Goal: Find specific page/section: Find specific page/section

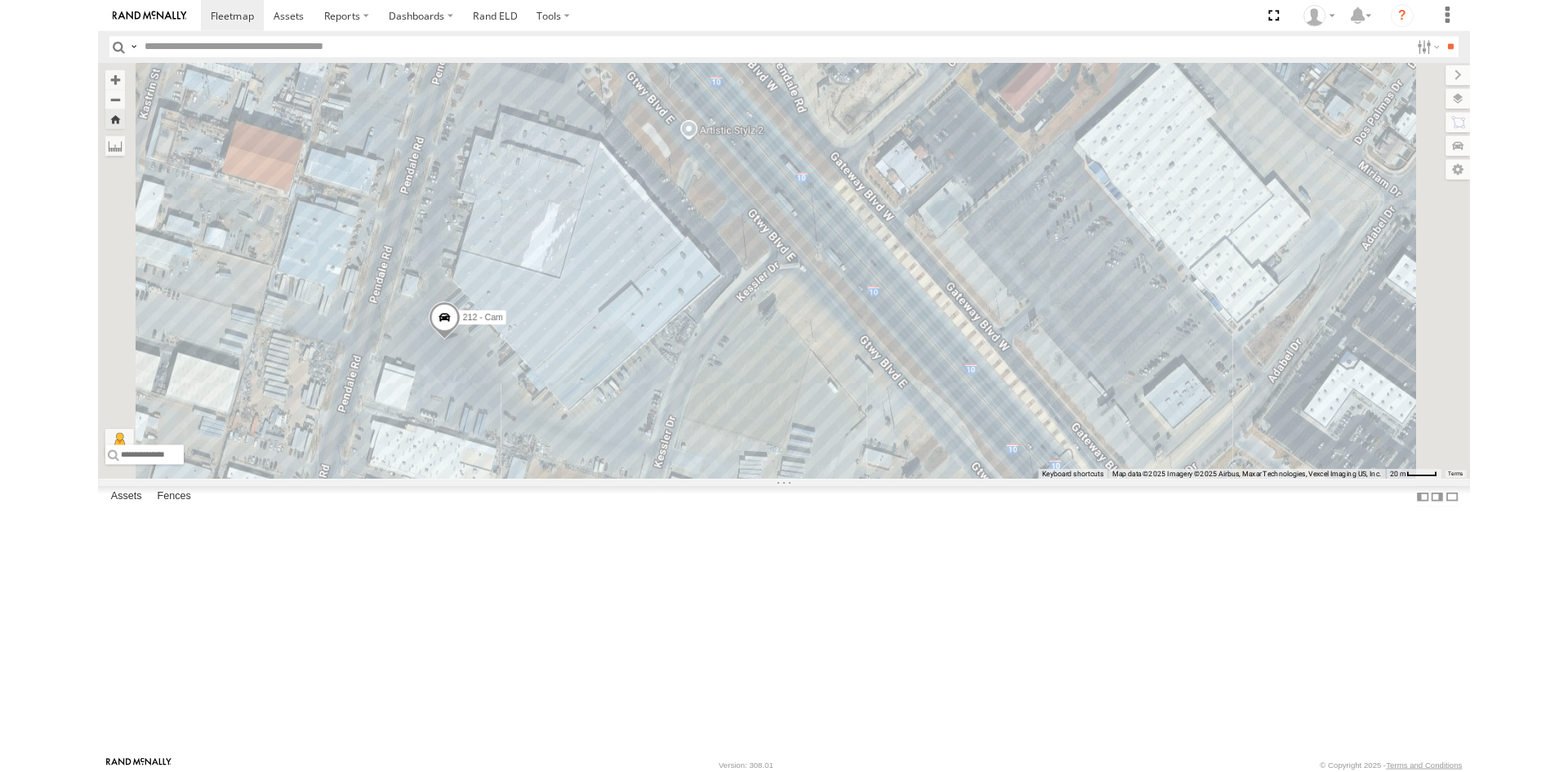
scroll to position [256, 0]
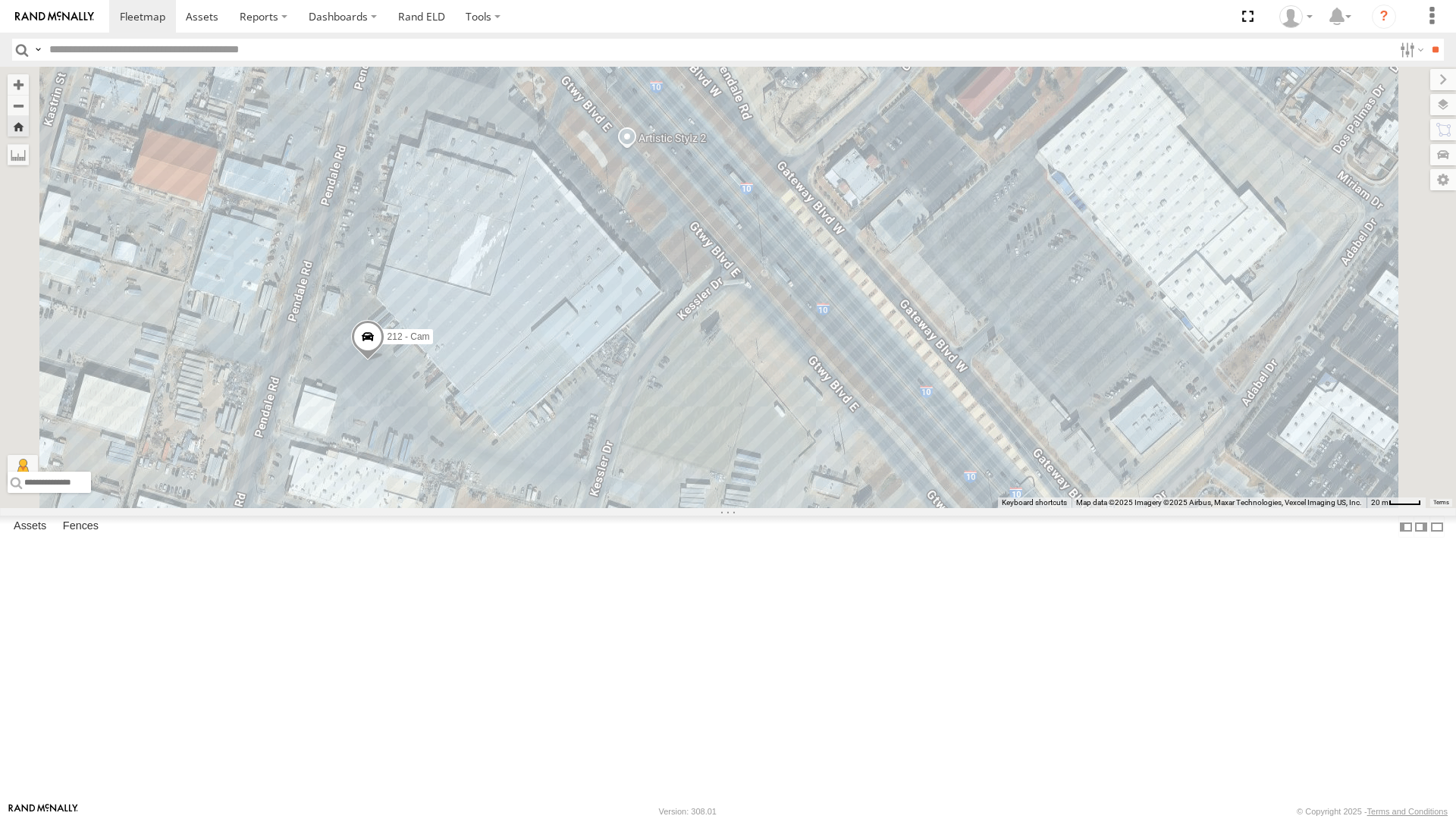
click at [523, 337] on div "212 - Cam" at bounding box center [728, 287] width 1456 height 441
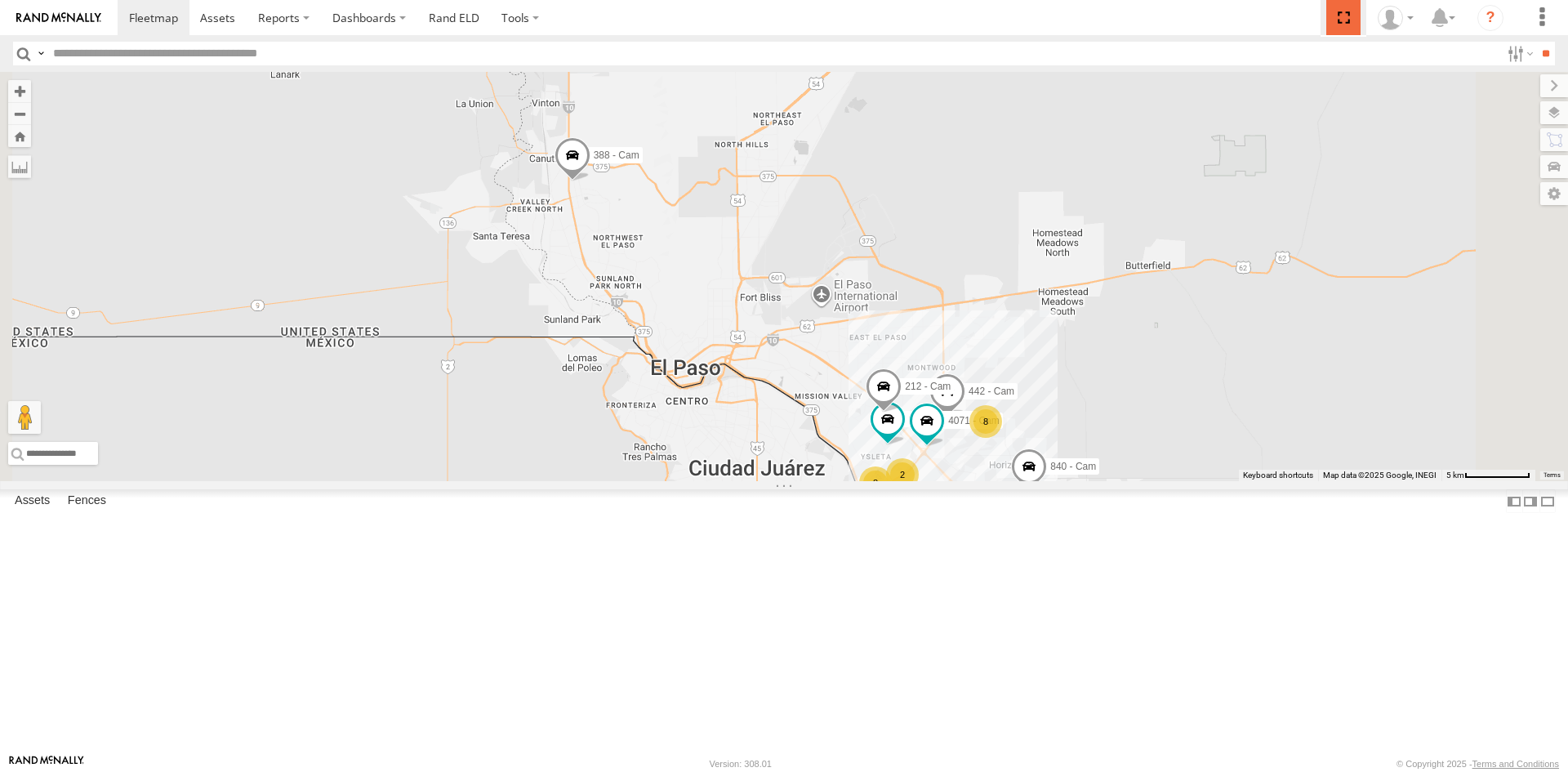
click at [1349, 17] on span at bounding box center [1343, 17] width 33 height 35
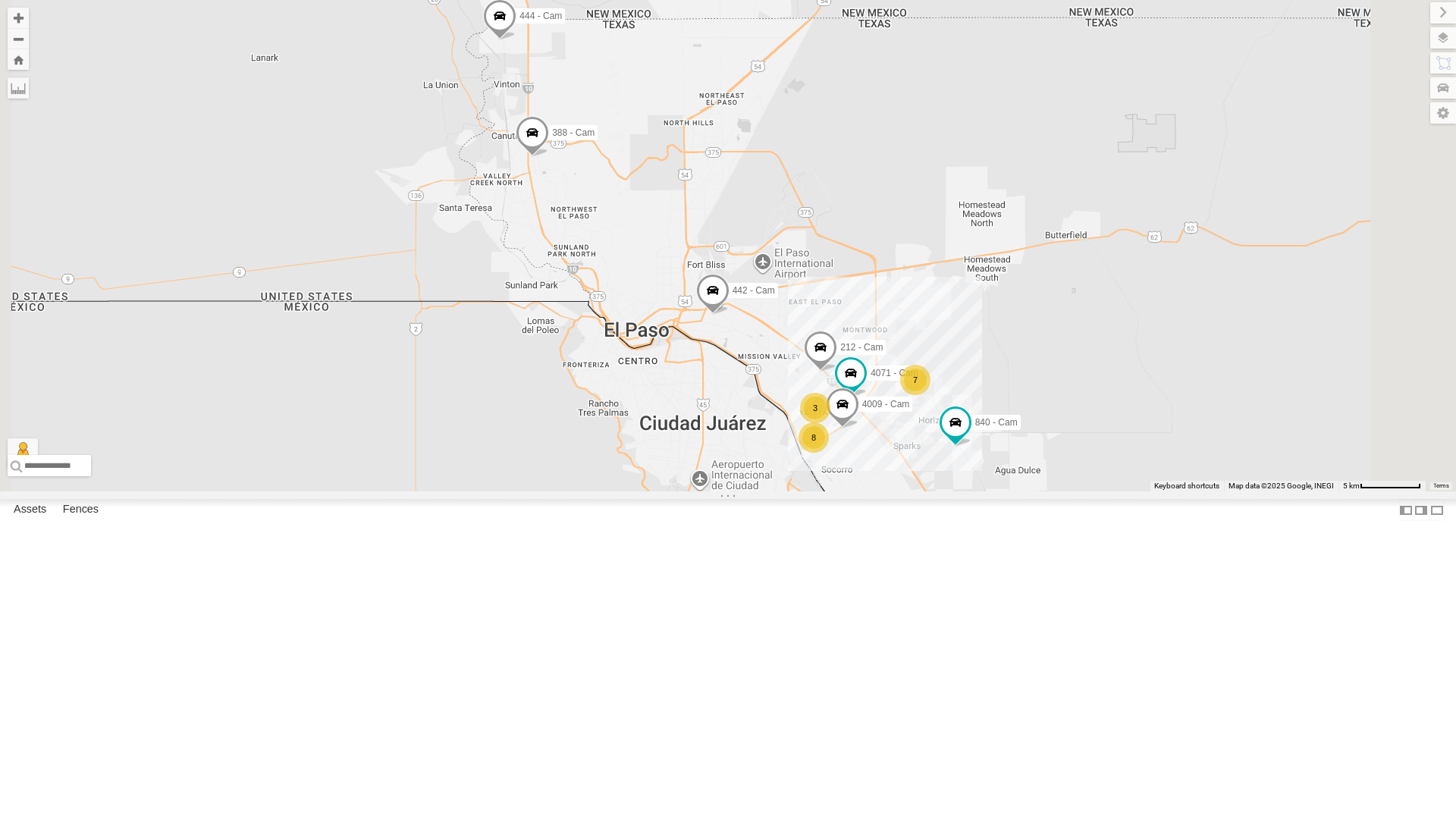
click at [0, 0] on div "All Assets" at bounding box center [0, 0] width 0 height 0
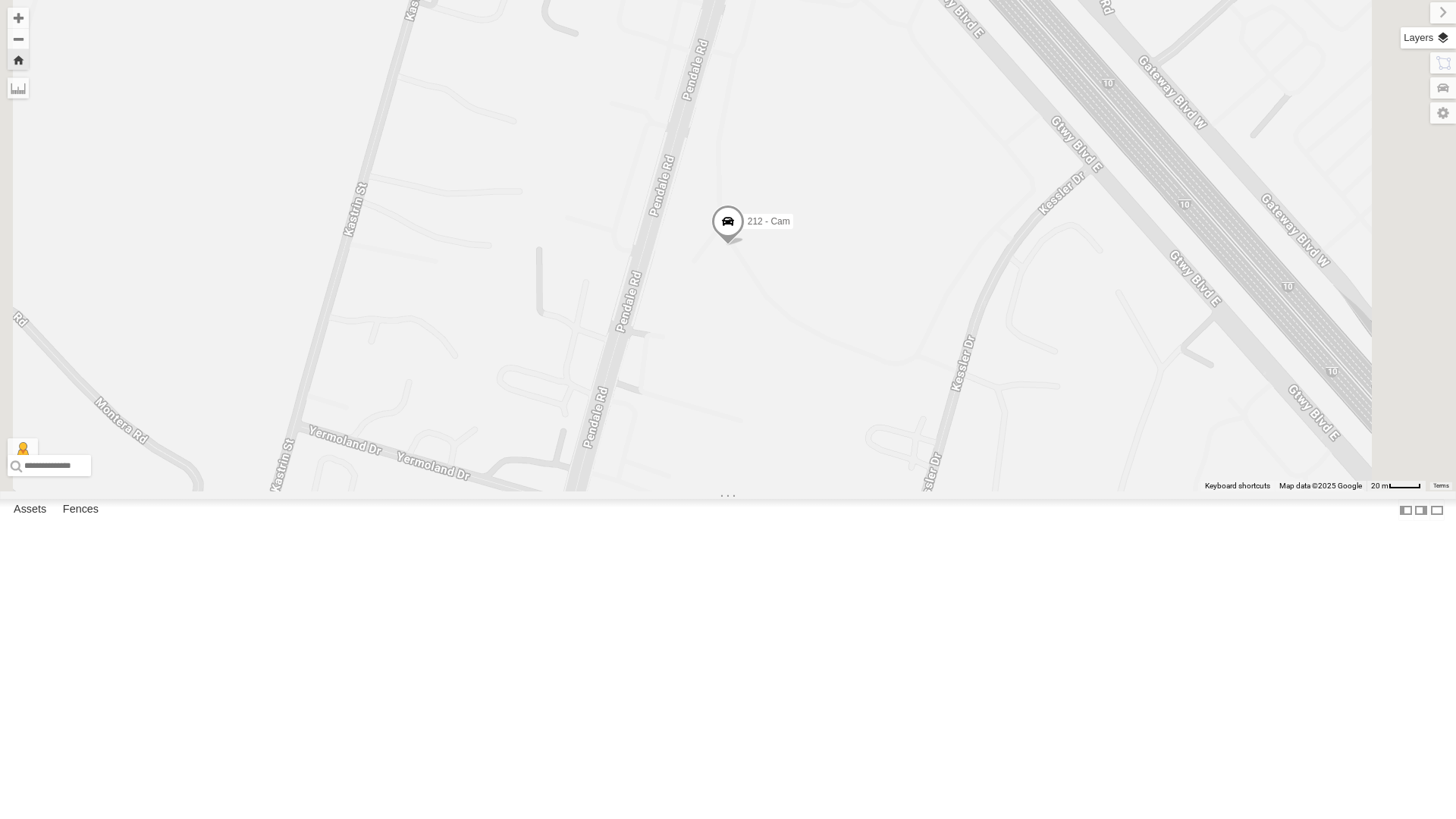
click at [1445, 37] on label at bounding box center [1428, 37] width 55 height 21
click at [0, 0] on div "Overlays" at bounding box center [0, 0] width 0 height 0
click at [0, 0] on span "Basemaps" at bounding box center [0, 0] width 0 height 0
click at [0, 0] on span "Satellite + Roadmap" at bounding box center [0, 0] width 0 height 0
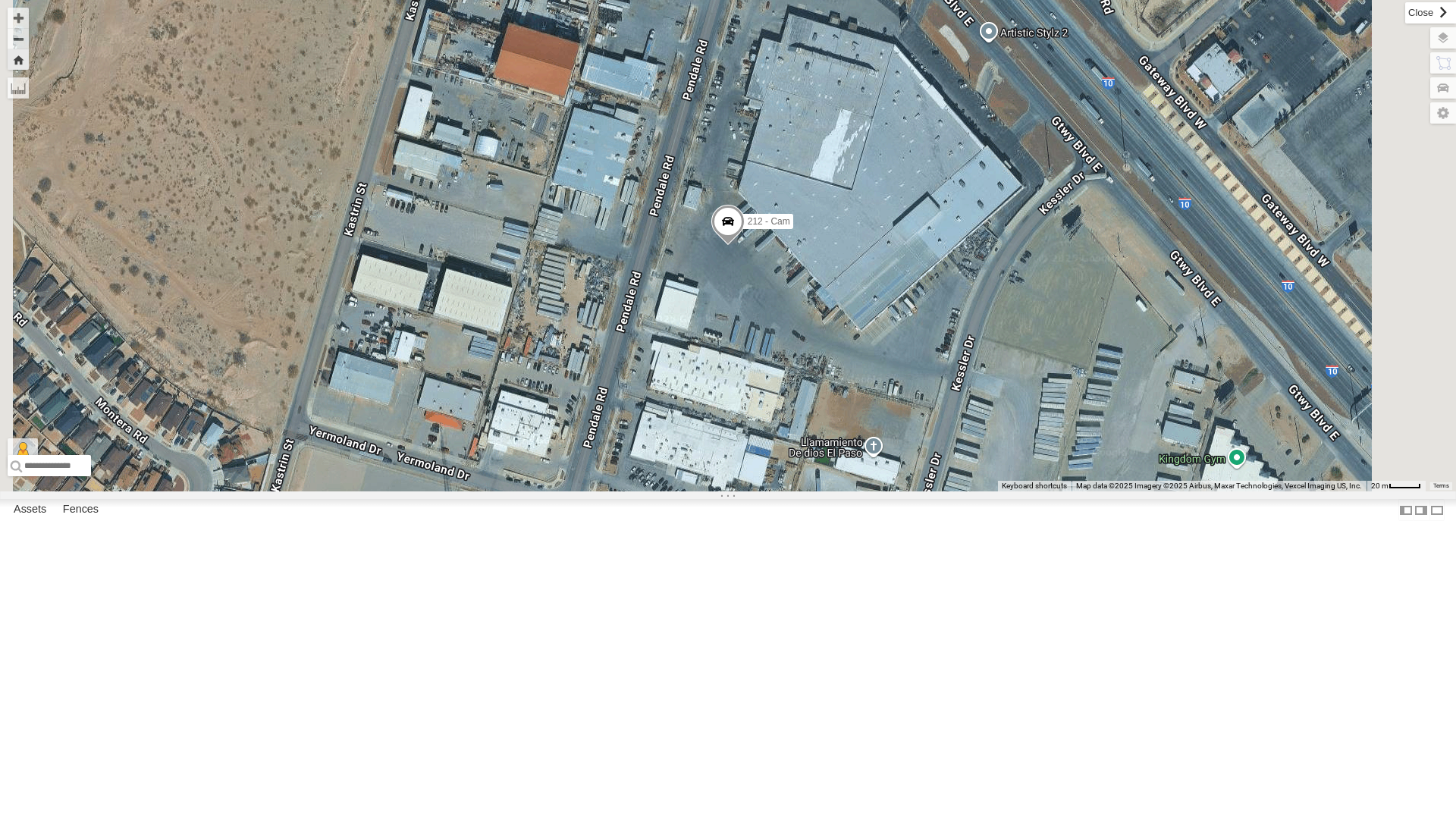
click at [1405, 11] on label at bounding box center [1430, 13] width 51 height 21
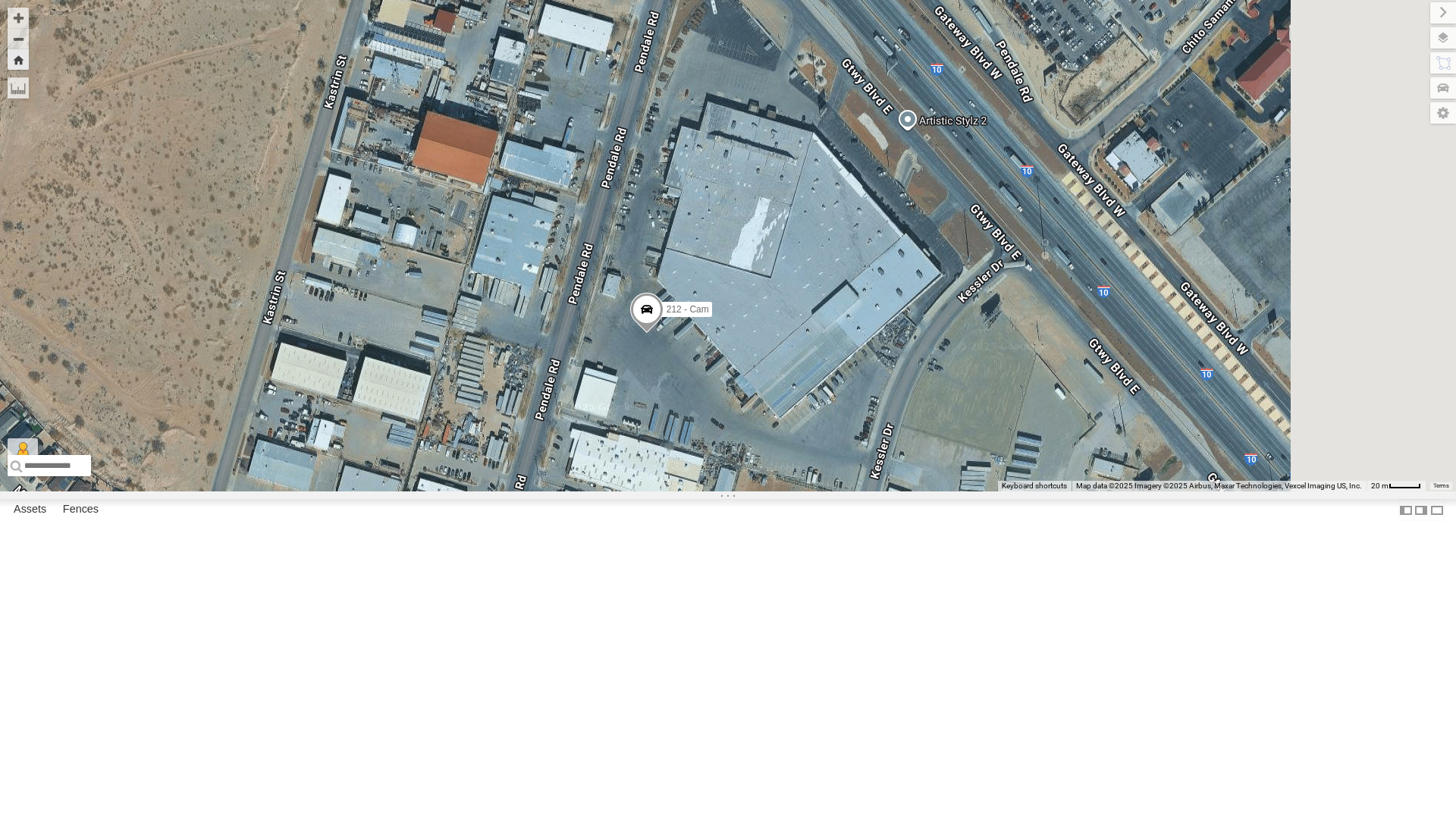
drag, startPoint x: 1082, startPoint y: 493, endPoint x: 1044, endPoint y: 535, distance: 56.6
click at [1044, 492] on div "212 - Cam" at bounding box center [728, 245] width 1456 height 492
